Goal: Task Accomplishment & Management: Complete application form

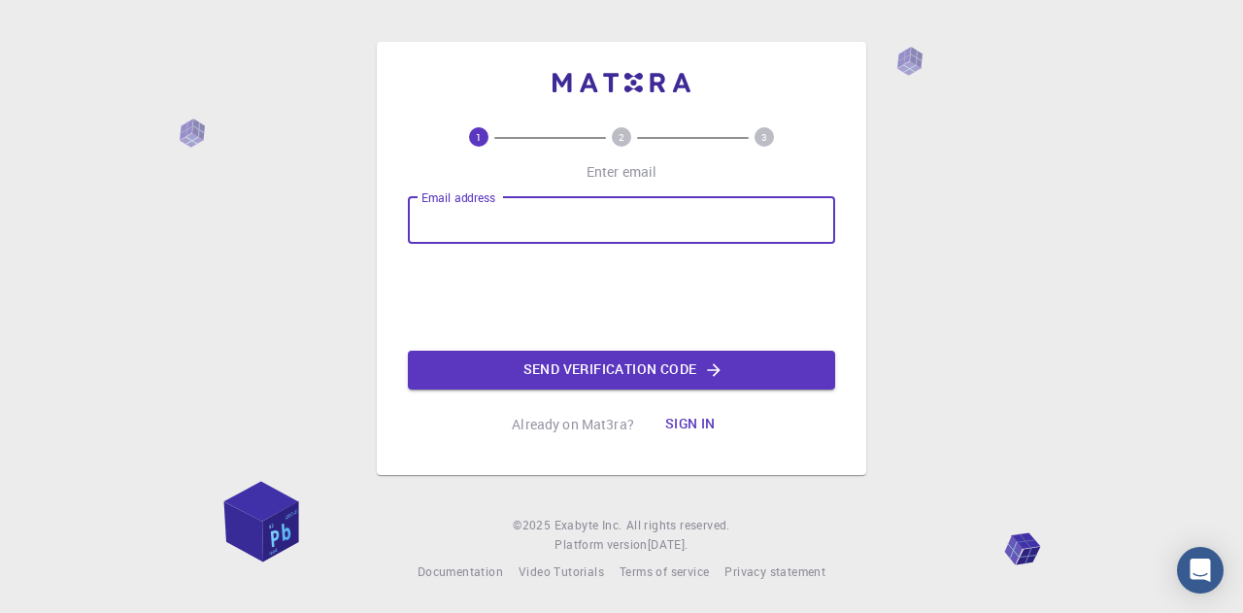
click at [546, 213] on input "Email address" at bounding box center [621, 220] width 427 height 47
type input "[EMAIL_ADDRESS][DOMAIN_NAME]"
click at [611, 374] on button "Send verification code" at bounding box center [621, 370] width 427 height 39
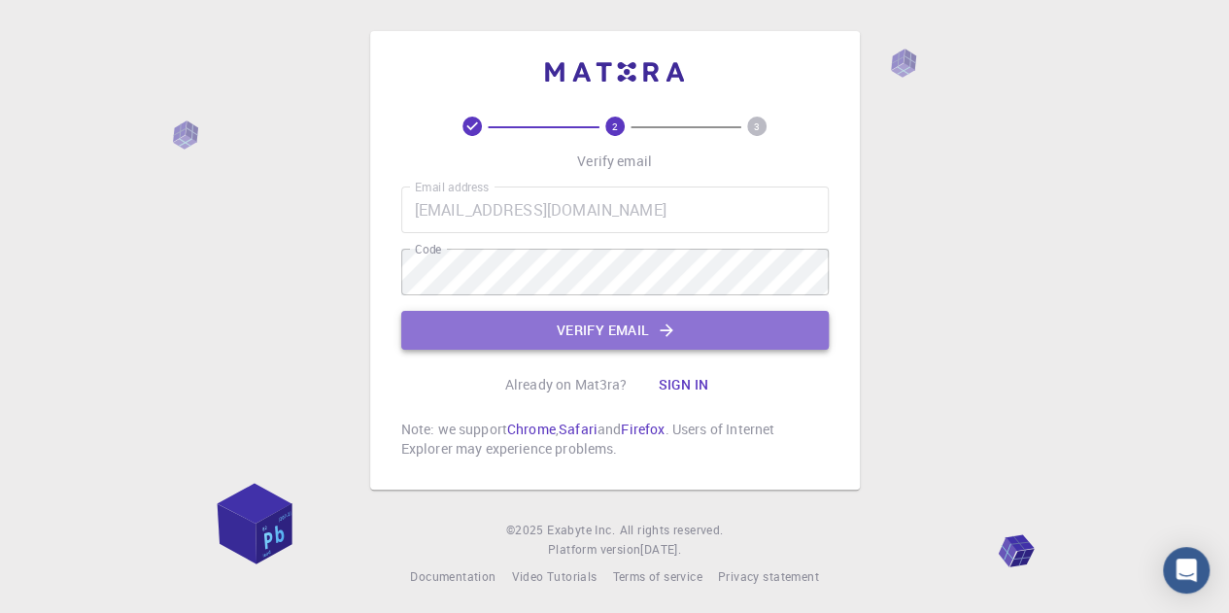
click at [618, 327] on button "Verify email" at bounding box center [614, 330] width 427 height 39
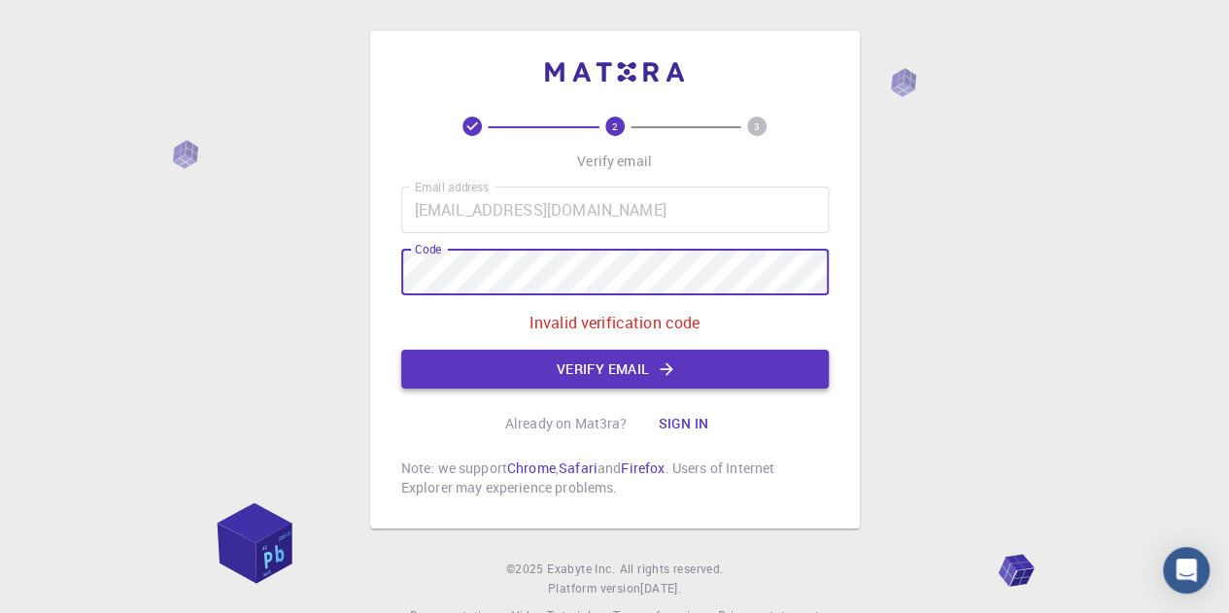
click at [598, 373] on button "Verify email" at bounding box center [614, 369] width 427 height 39
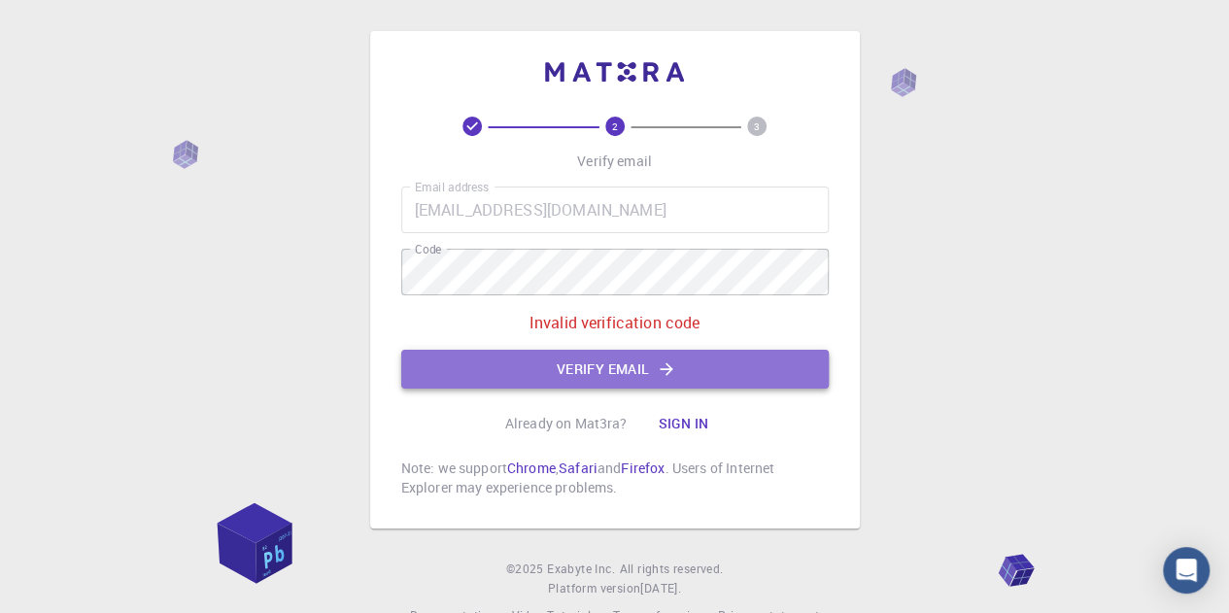
click at [666, 372] on icon "button" at bounding box center [666, 368] width 19 height 19
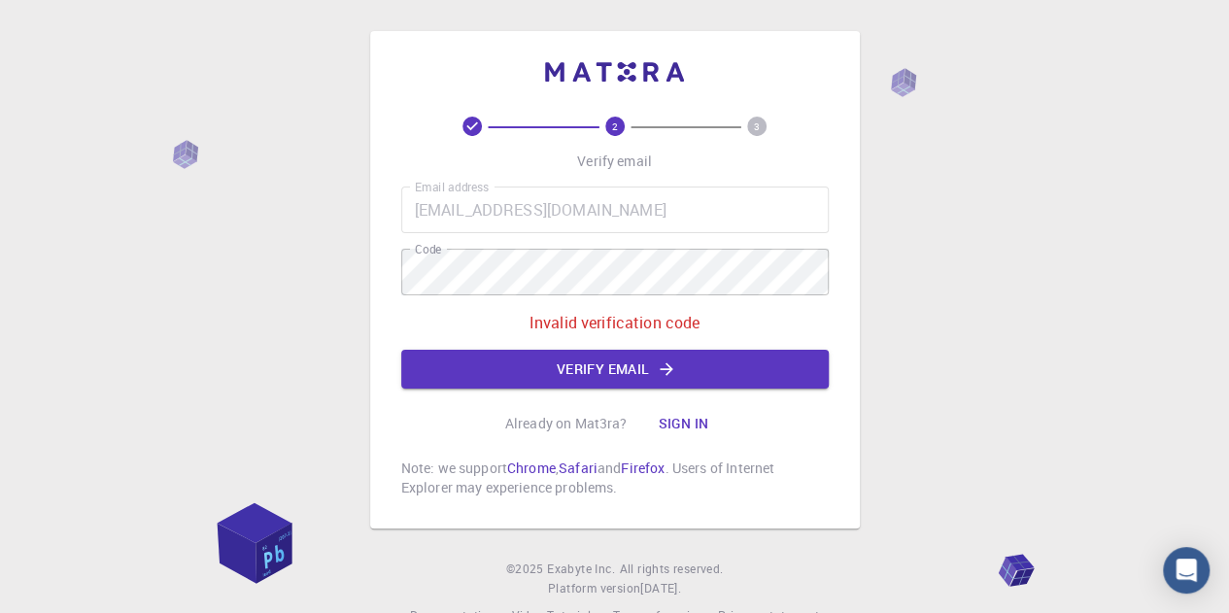
click at [686, 426] on button "Sign in" at bounding box center [683, 423] width 82 height 39
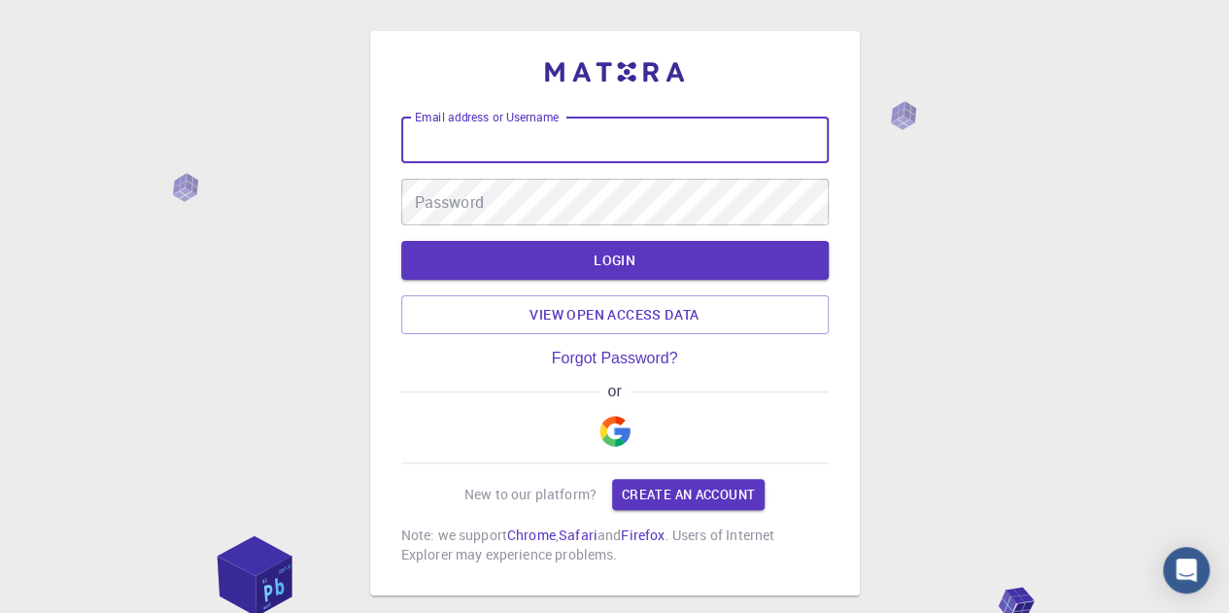
click at [527, 147] on input "Email address or Username" at bounding box center [614, 140] width 427 height 47
click at [616, 433] on img "button" at bounding box center [614, 431] width 31 height 31
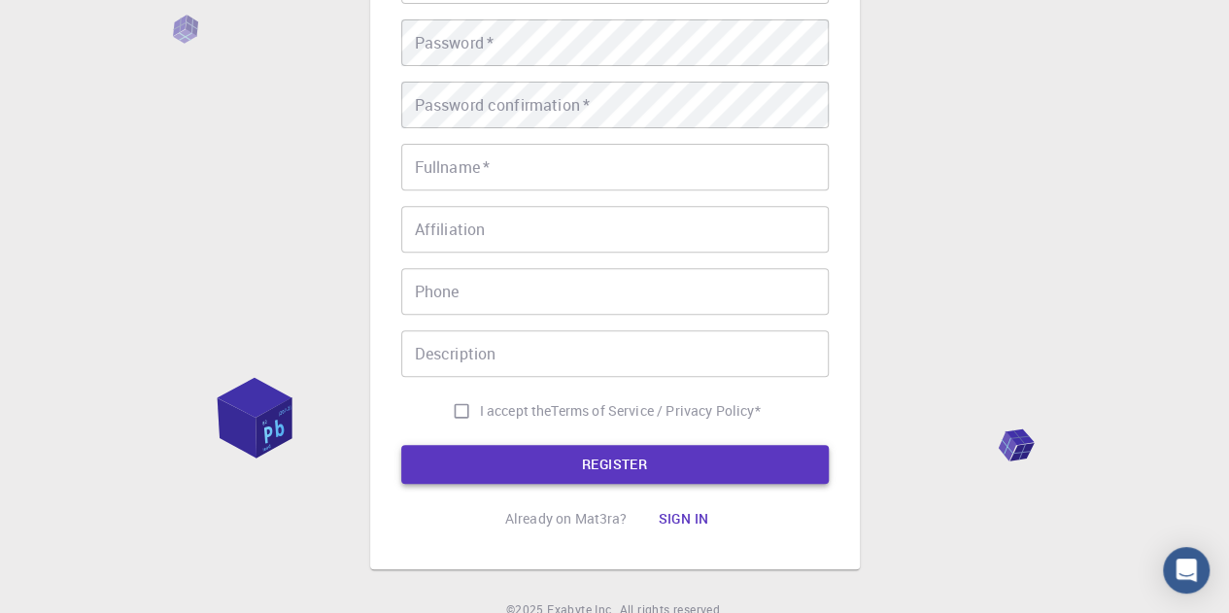
scroll to position [97, 0]
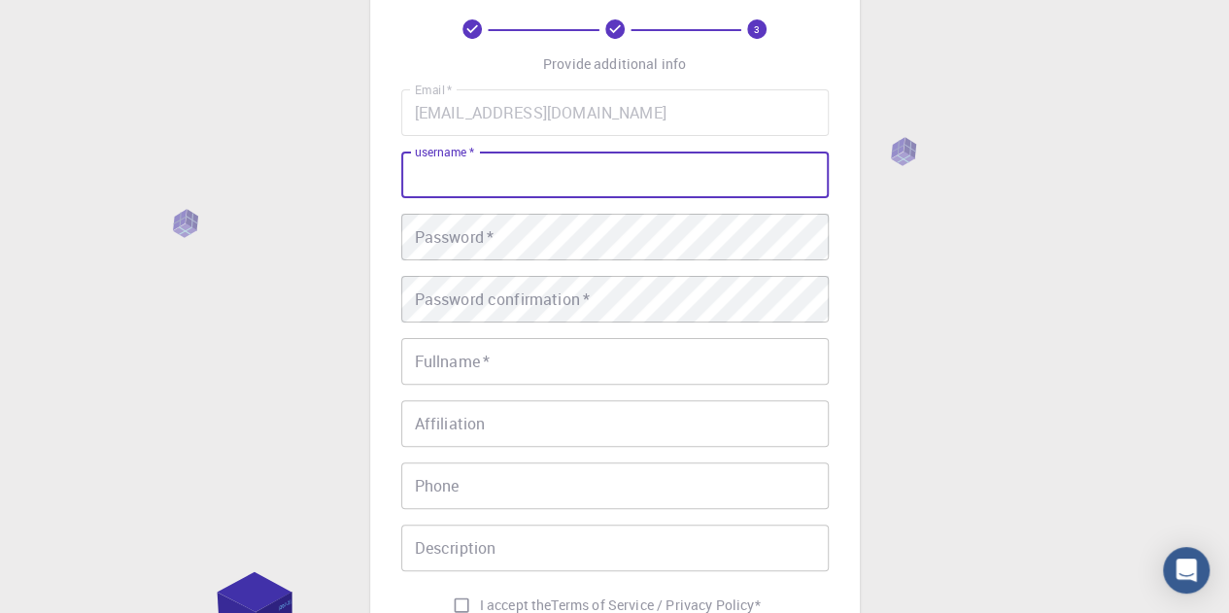
click at [526, 176] on input "username   *" at bounding box center [614, 175] width 427 height 47
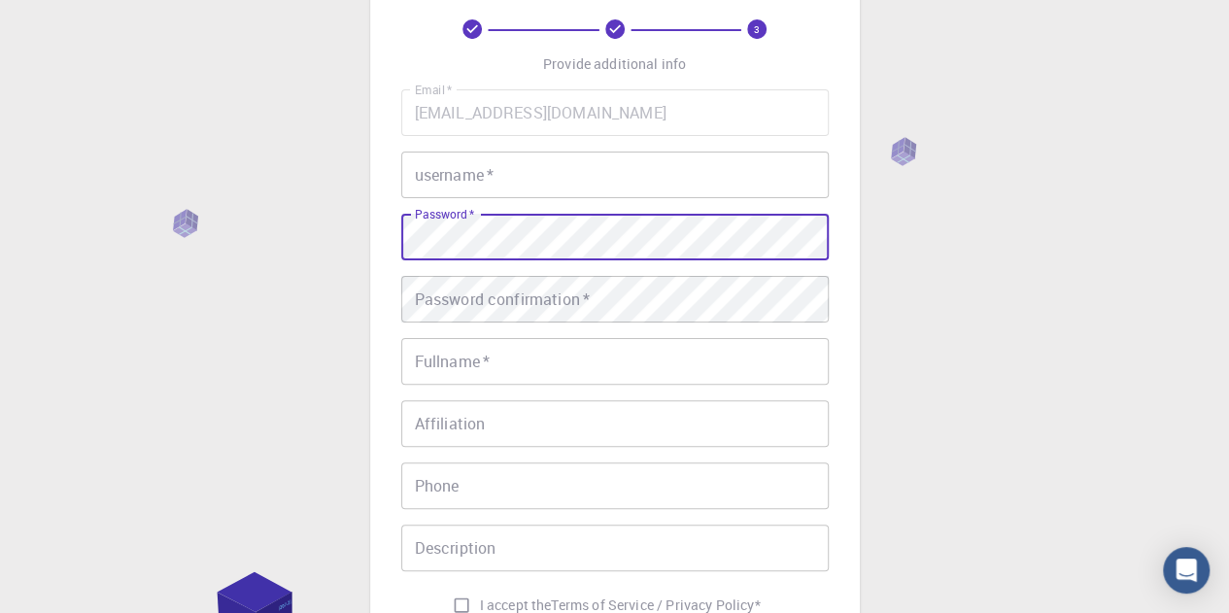
click at [399, 318] on div "3 Provide additional info Email   * [EMAIL_ADDRESS][DOMAIN_NAME] Email   * user…" at bounding box center [615, 349] width 490 height 830
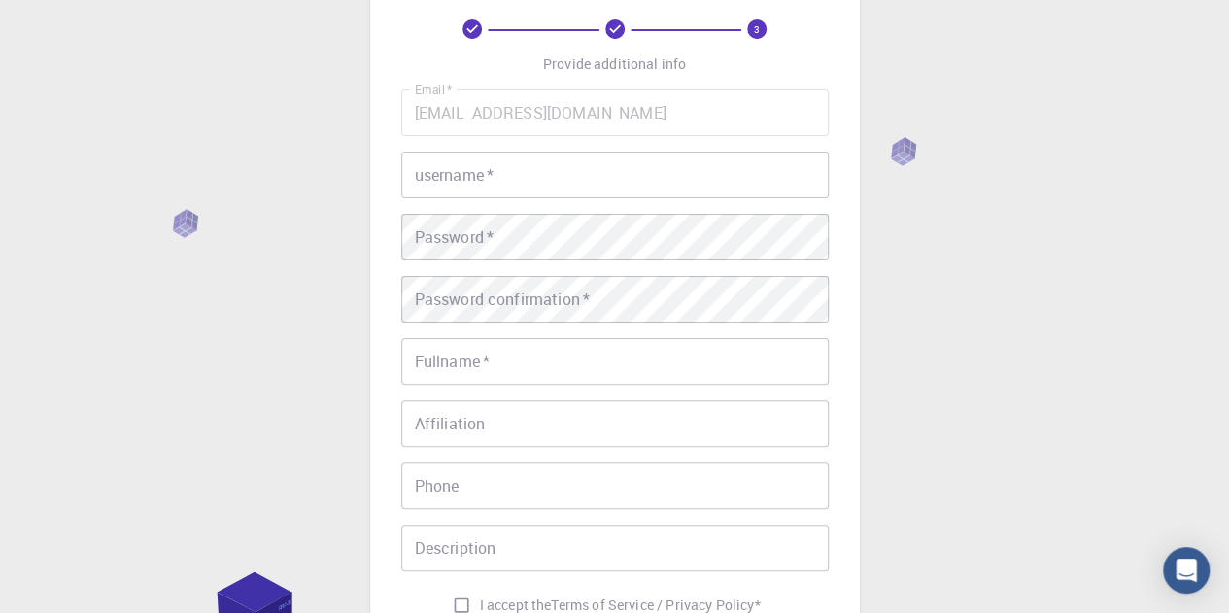
click at [515, 147] on div "Email   * [EMAIL_ADDRESS][DOMAIN_NAME] Email   * username   * username   * Pass…" at bounding box center [614, 356] width 427 height 534
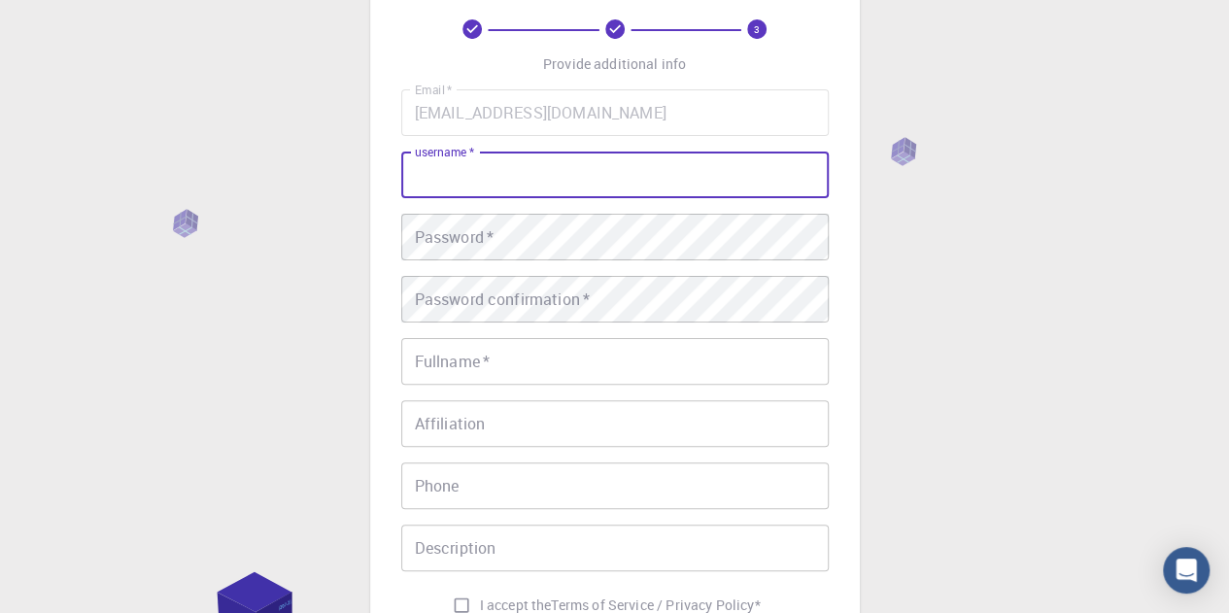
click at [503, 170] on input "username   *" at bounding box center [614, 175] width 427 height 47
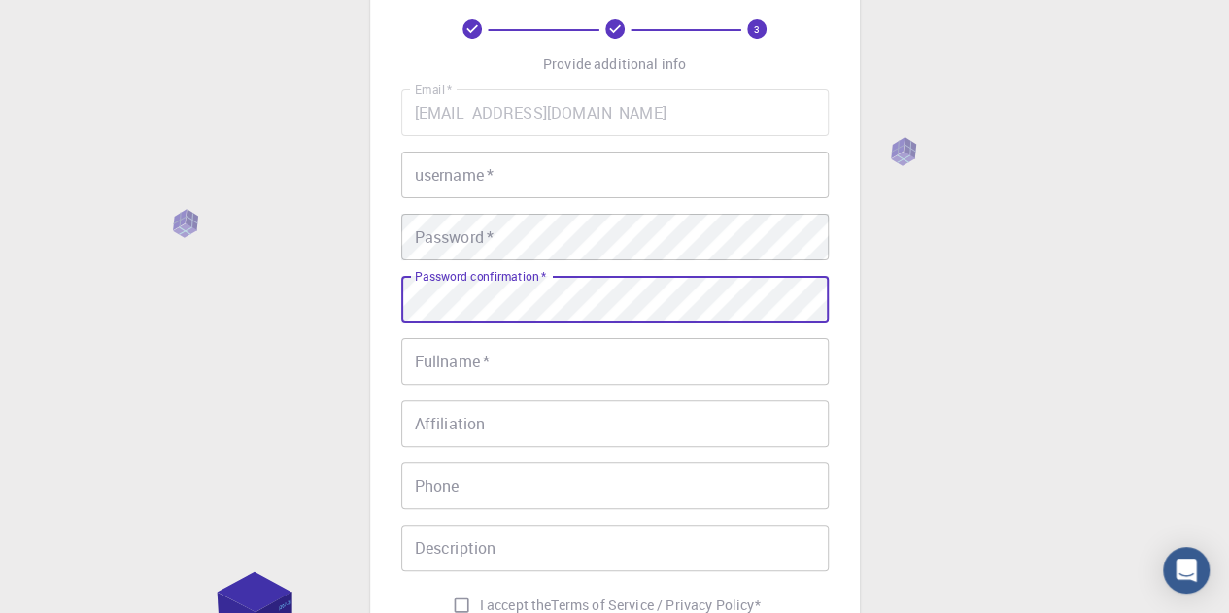
click at [480, 356] on input "Fullname   *" at bounding box center [614, 361] width 427 height 47
